Goal: Task Accomplishment & Management: Manage account settings

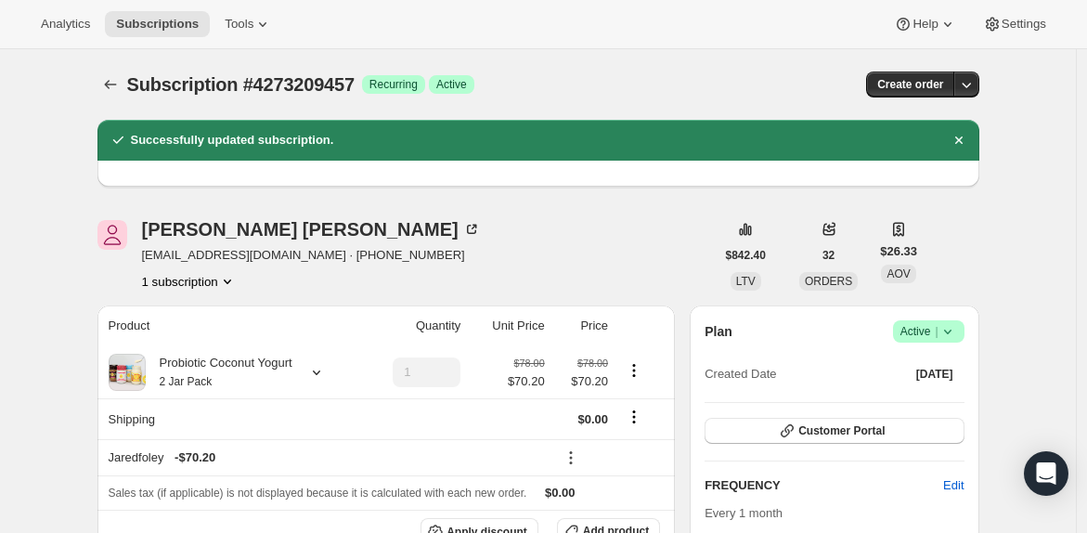
scroll to position [160, 0]
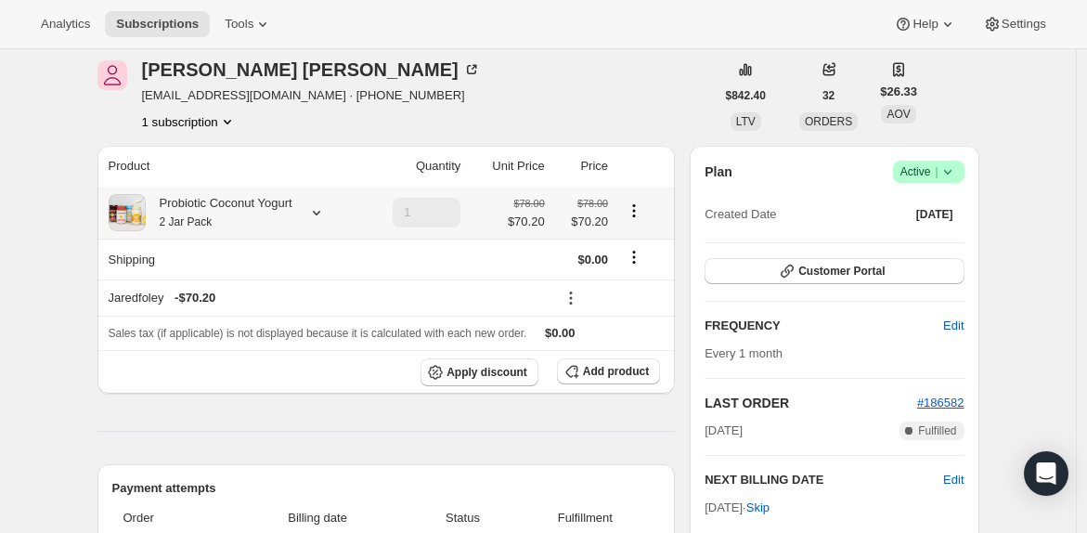
click at [326, 210] on icon at bounding box center [316, 212] width 19 height 19
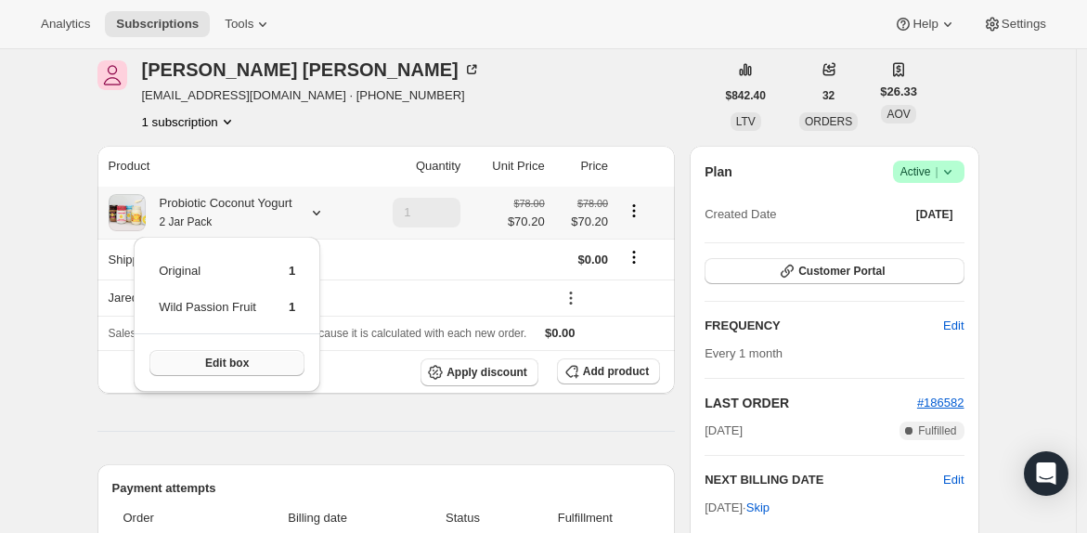
click at [246, 355] on button "Edit box" at bounding box center [226, 363] width 155 height 26
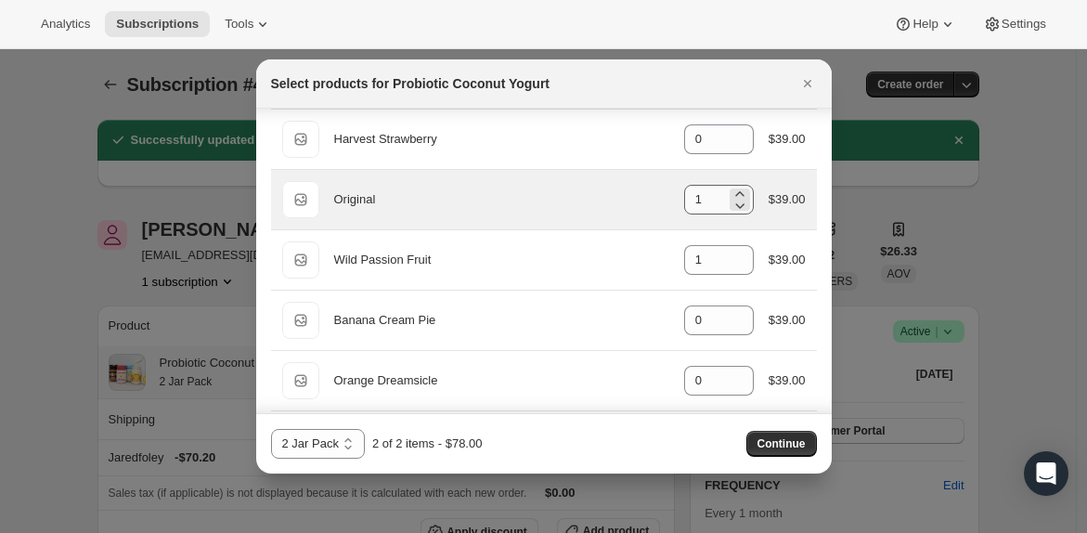
scroll to position [156, 0]
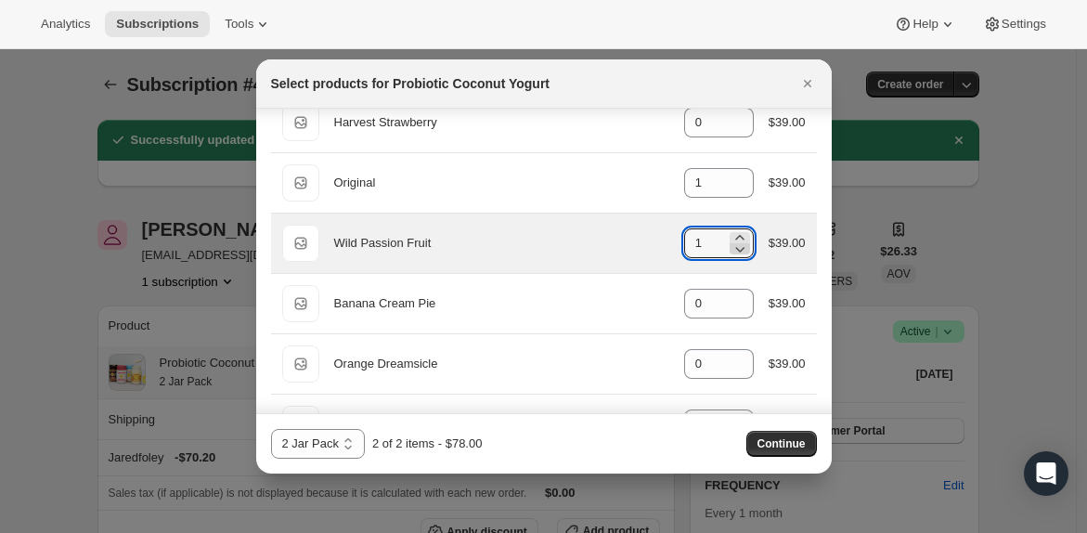
click at [731, 248] on icon ":rn0:" at bounding box center [740, 248] width 19 height 19
type input "0"
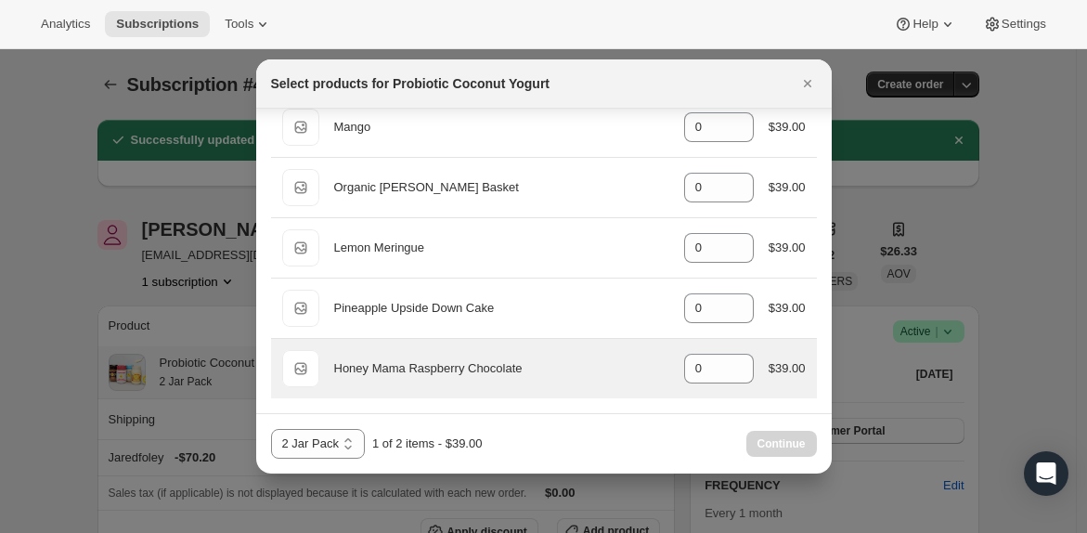
scroll to position [1479, 0]
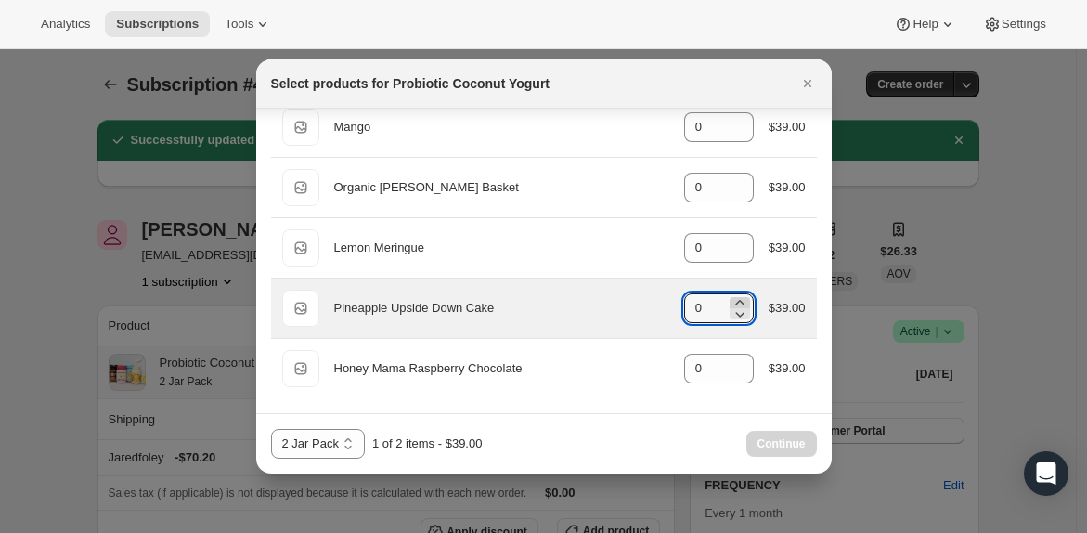
click at [731, 299] on icon ":rn0:" at bounding box center [740, 302] width 19 height 19
type input "1"
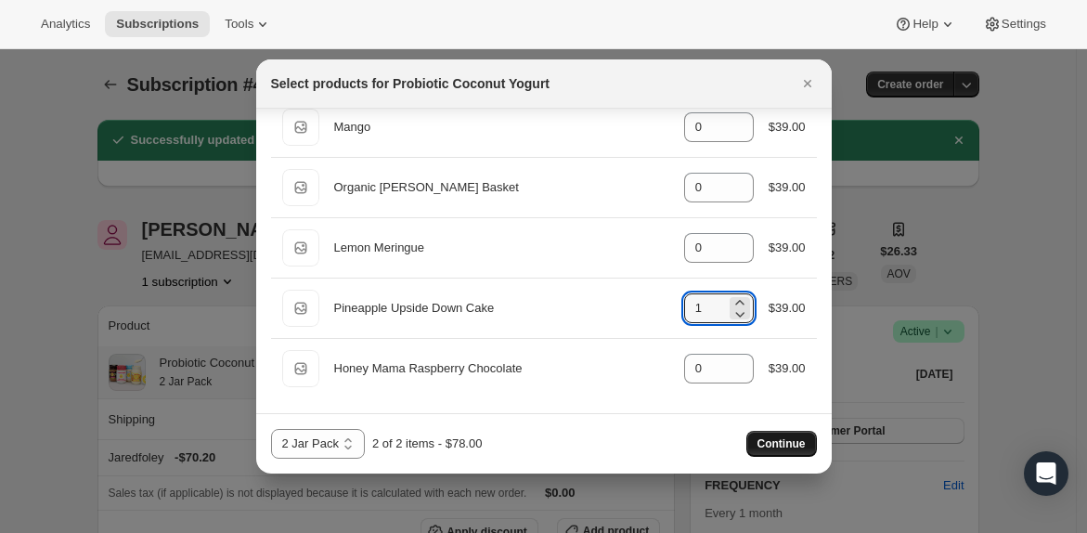
click at [766, 440] on span "Continue" at bounding box center [781, 443] width 48 height 15
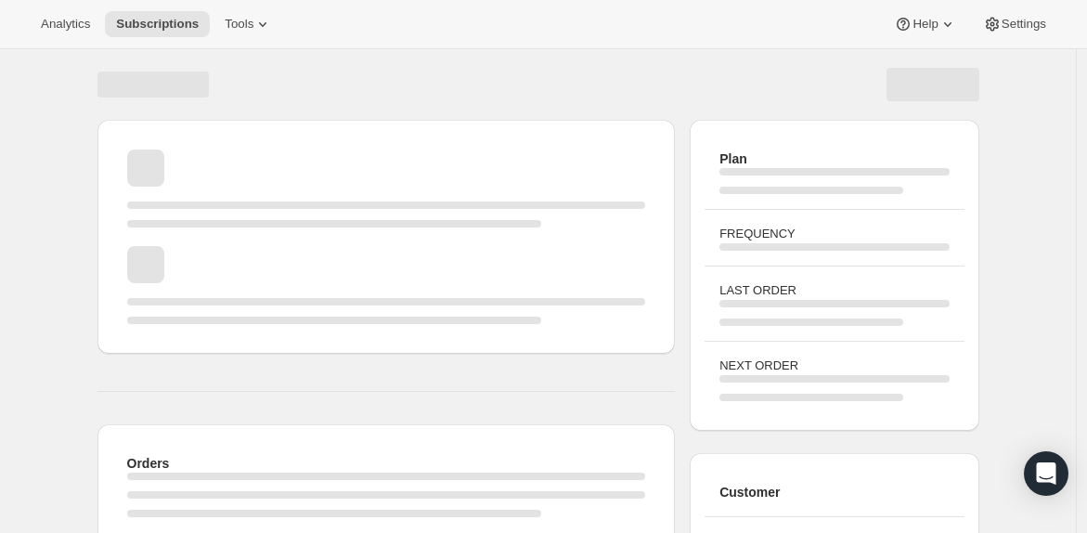
scroll to position [160, 0]
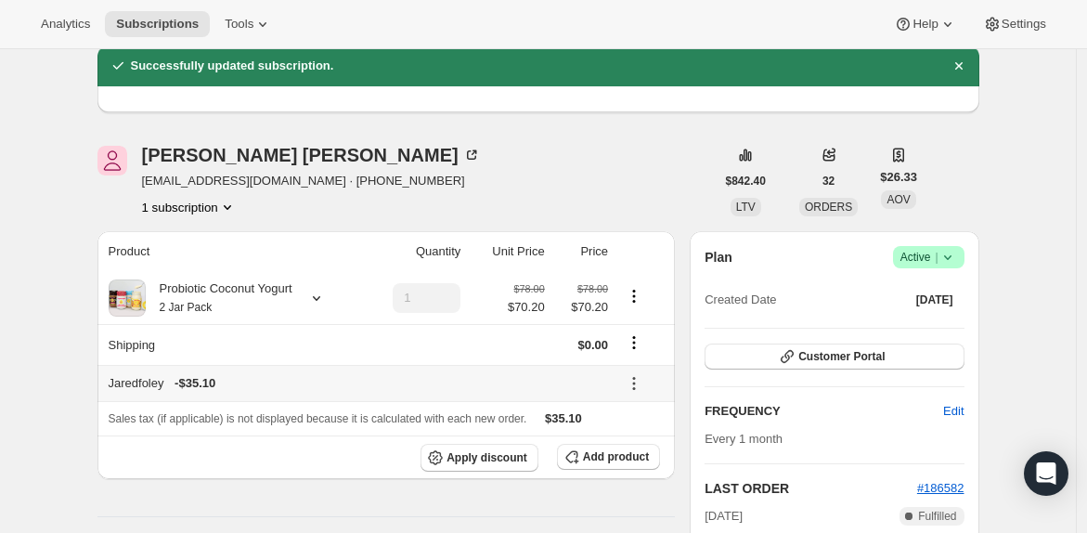
click at [643, 389] on icon at bounding box center [634, 383] width 19 height 19
click at [642, 448] on span "Remove" at bounding box center [648, 454] width 45 height 14
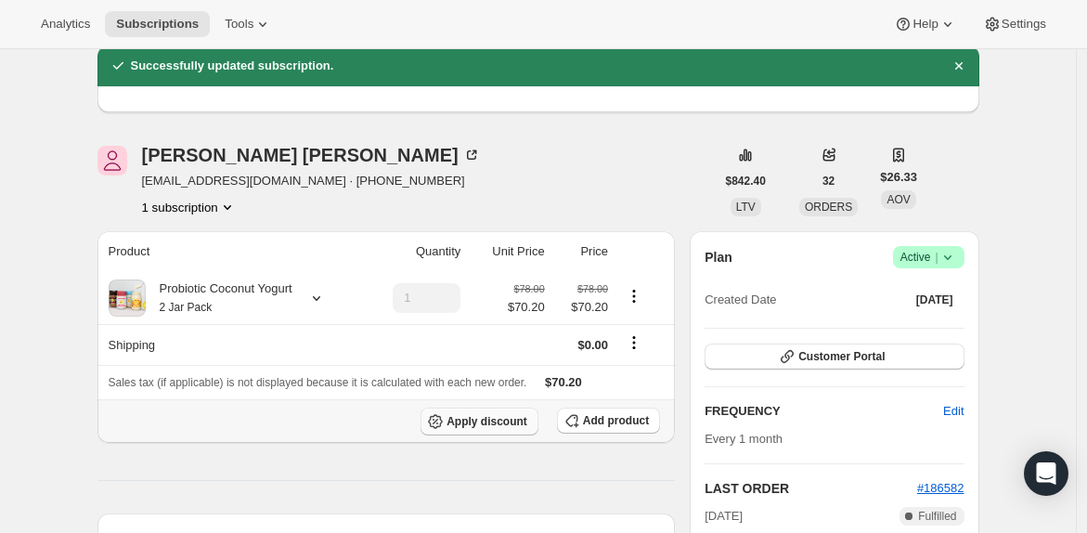
click at [504, 424] on span "Apply discount" at bounding box center [486, 421] width 81 height 15
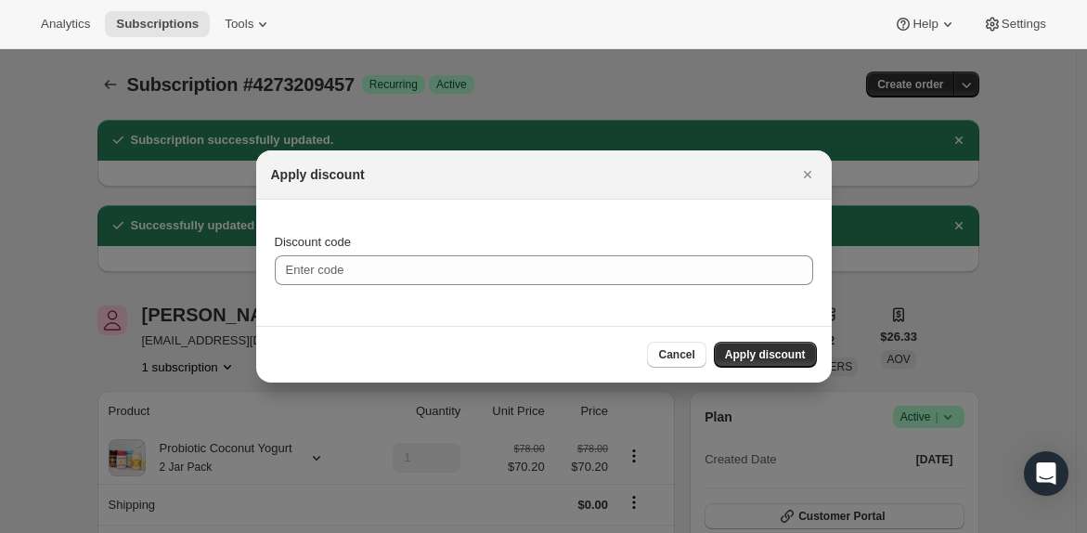
scroll to position [0, 0]
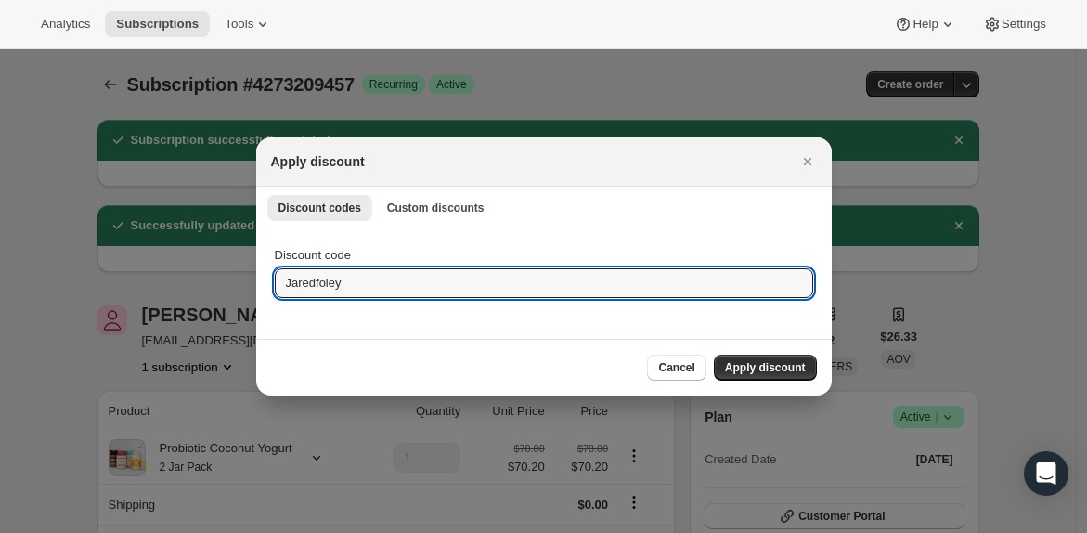
type input "Jaredfoley"
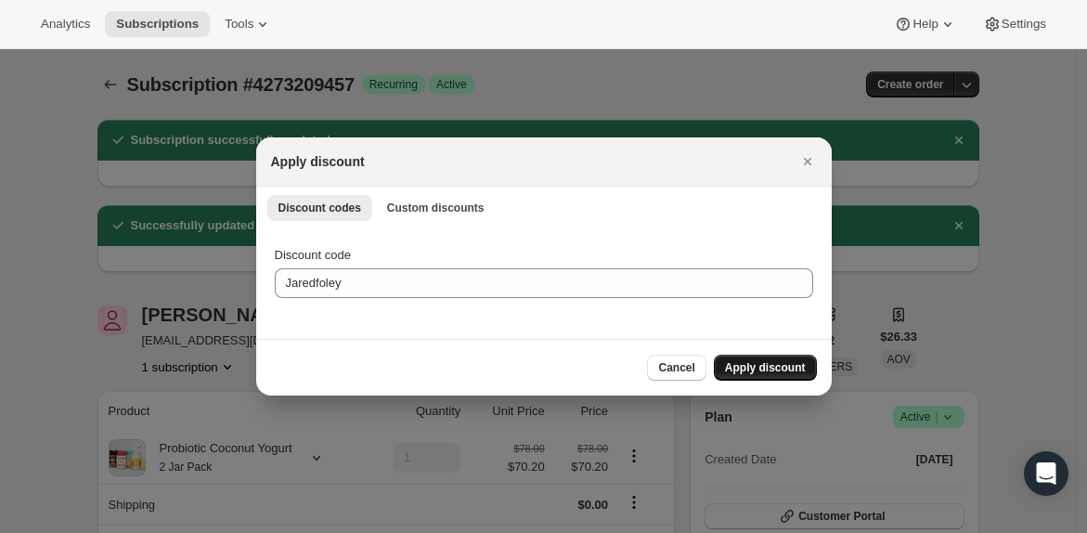
click at [782, 369] on span "Apply discount" at bounding box center [765, 367] width 81 height 15
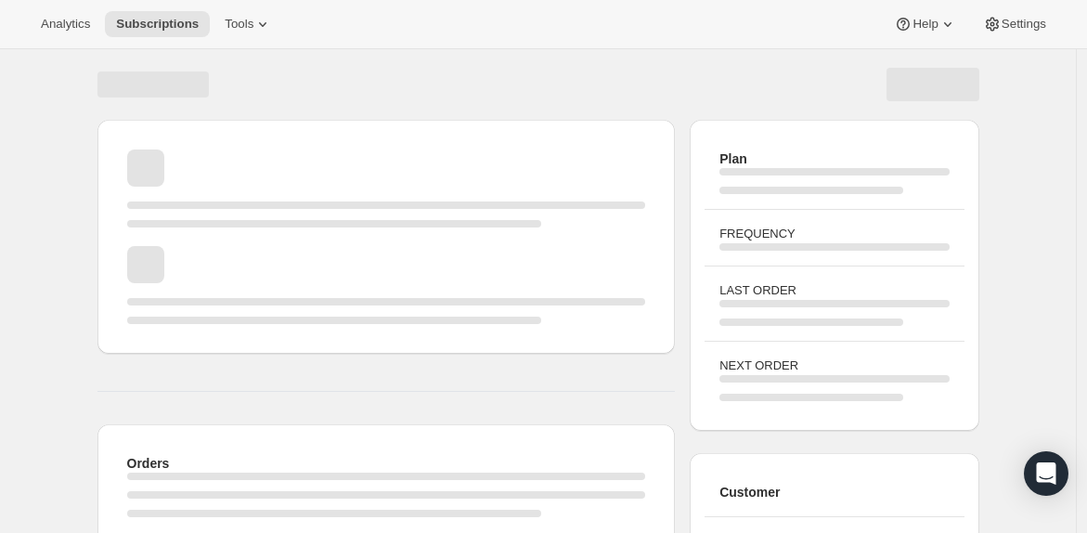
scroll to position [160, 0]
